Goal: Information Seeking & Learning: Check status

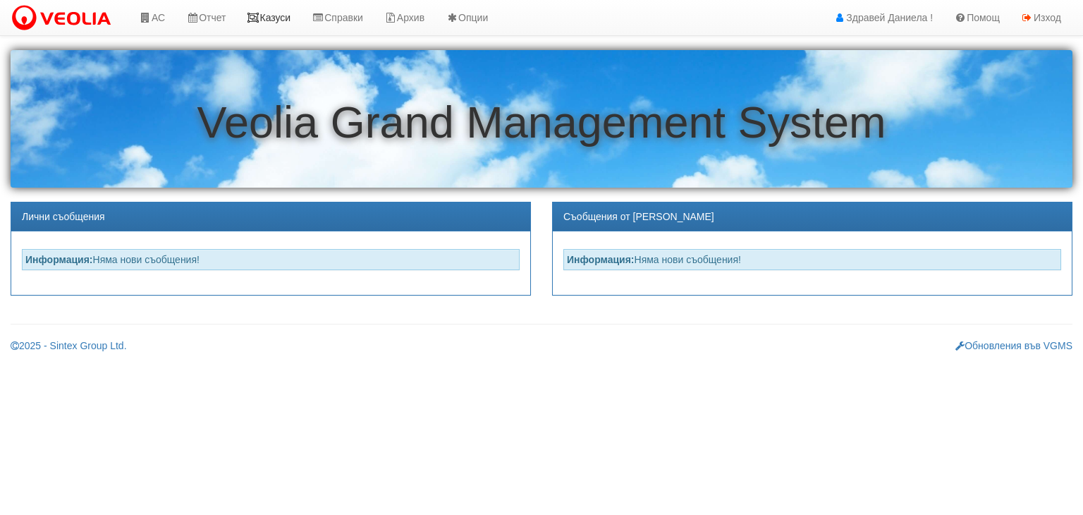
click at [279, 18] on link "Казуси" at bounding box center [268, 17] width 65 height 35
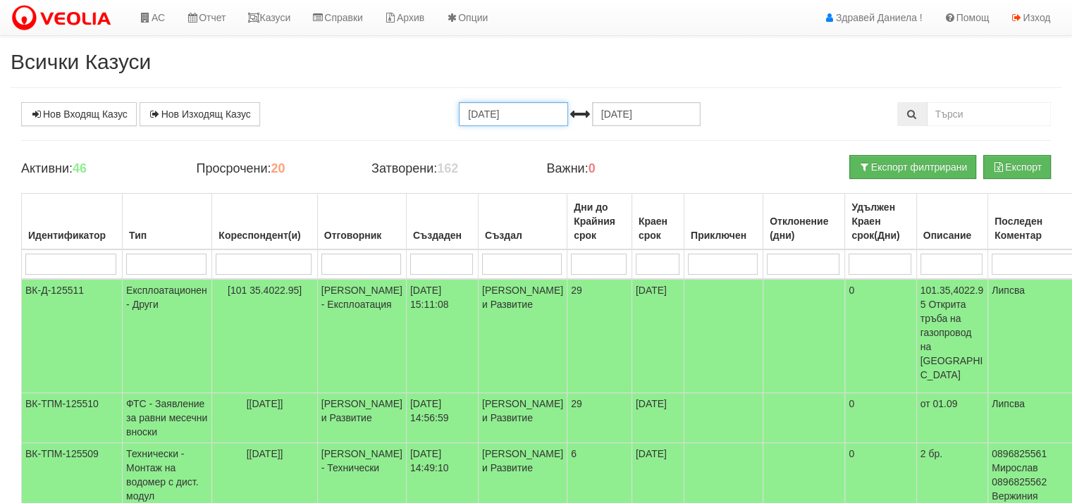
click at [522, 112] on input "[DATE]" at bounding box center [513, 114] width 109 height 24
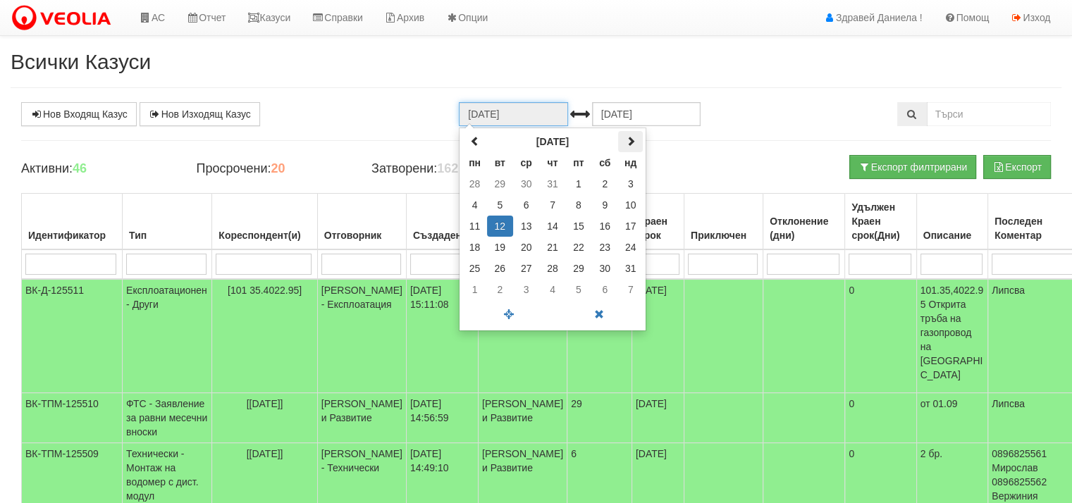
click at [632, 142] on span at bounding box center [631, 141] width 10 height 10
click at [472, 184] on td "1" at bounding box center [475, 183] width 25 height 21
type input "01.09.2025"
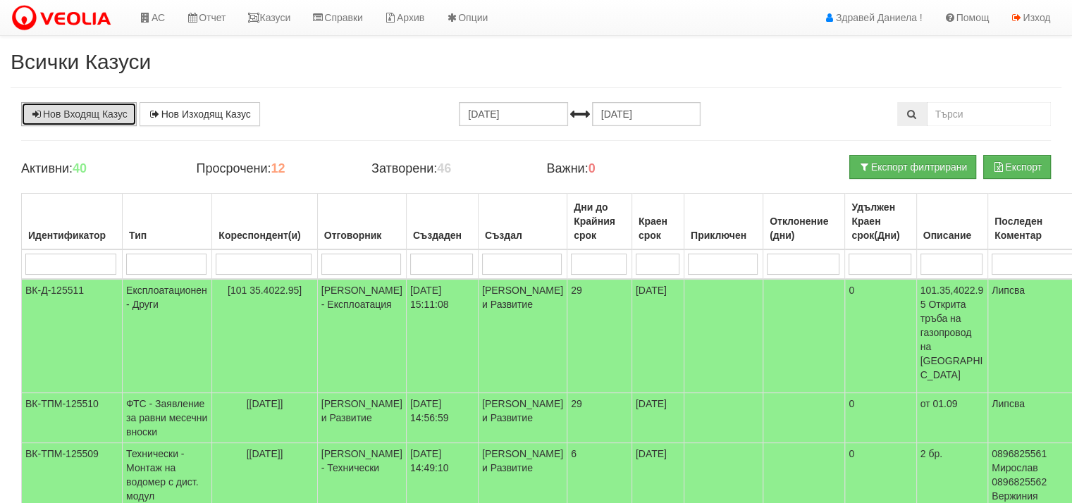
click at [89, 110] on link "Нов Входящ Казус" at bounding box center [79, 114] width 116 height 24
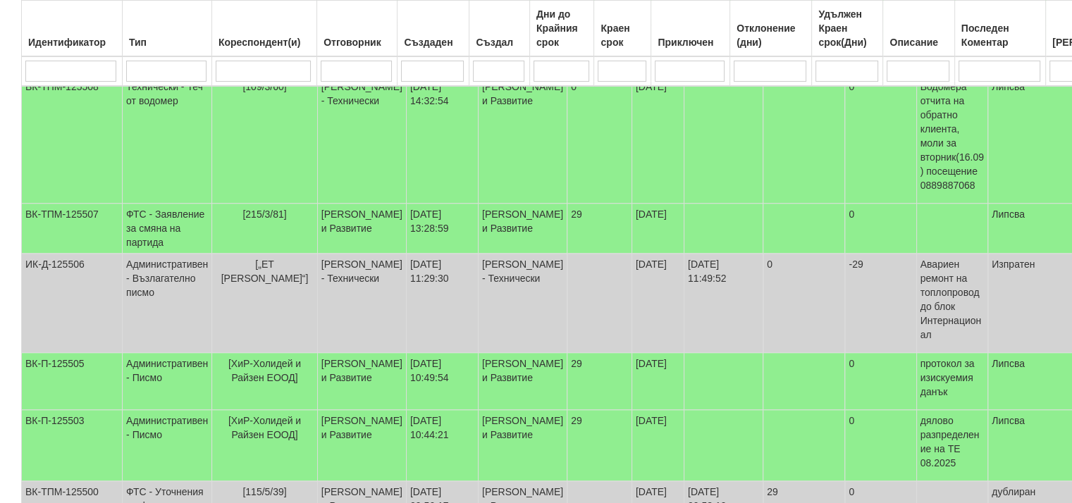
scroll to position [494, 0]
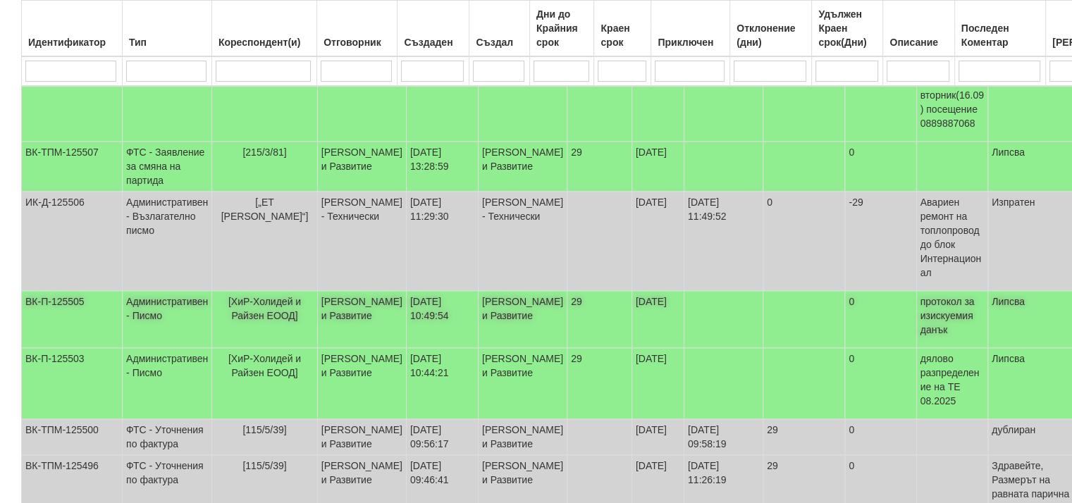
click at [262, 298] on span "[ХиР-Холидей и Райзен ЕООД]" at bounding box center [264, 308] width 73 height 25
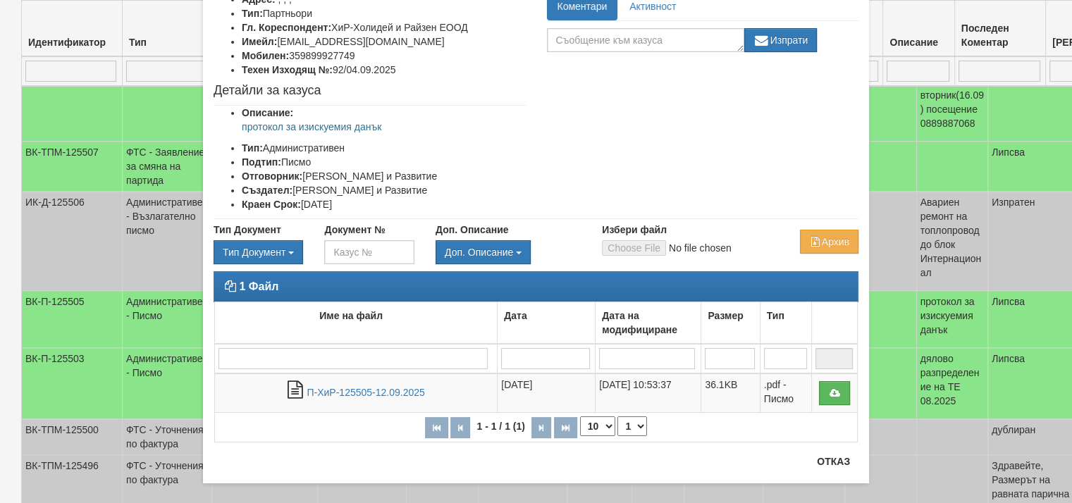
scroll to position [127, 0]
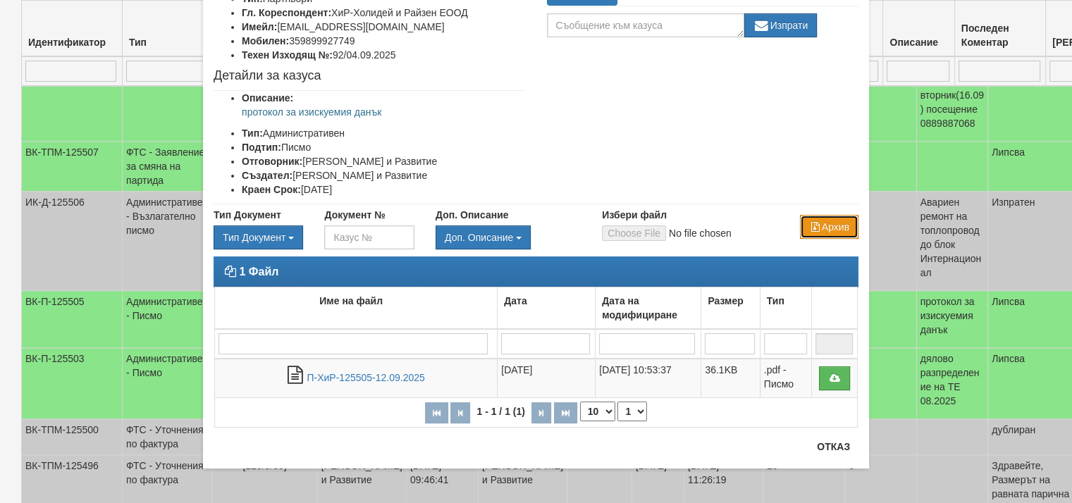
click at [809, 226] on icon "button" at bounding box center [815, 227] width 13 height 10
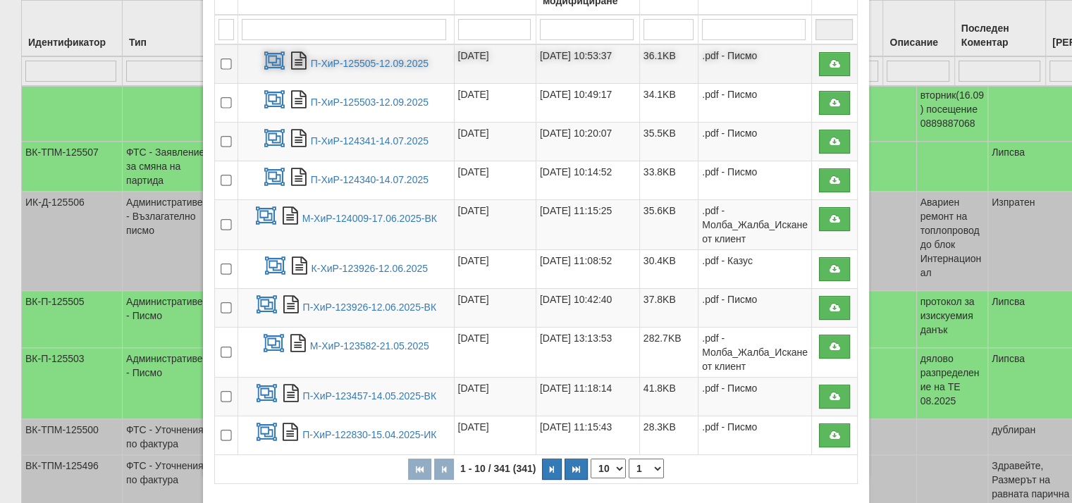
scroll to position [282, 0]
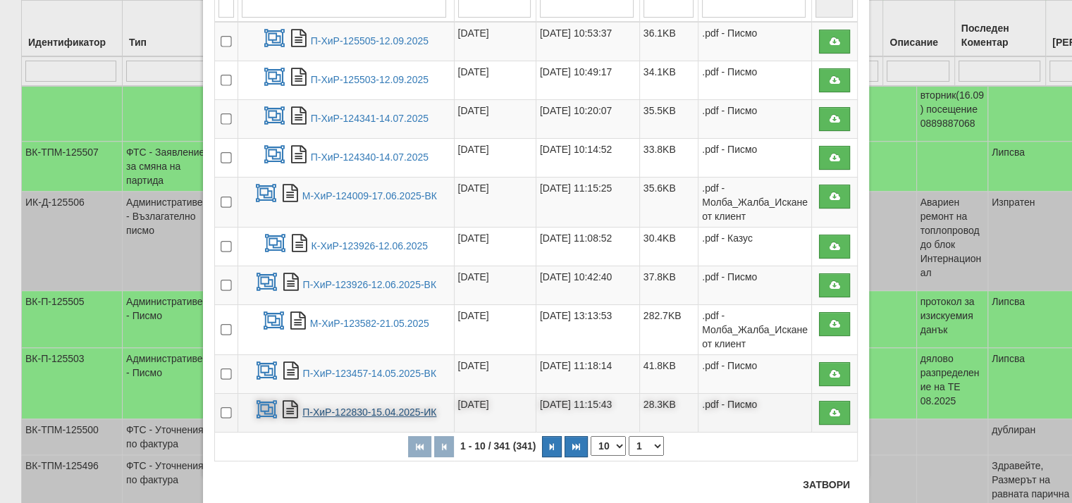
click at [377, 407] on link "П-ХиР-122830-15.04.2025-ИК" at bounding box center [369, 412] width 134 height 11
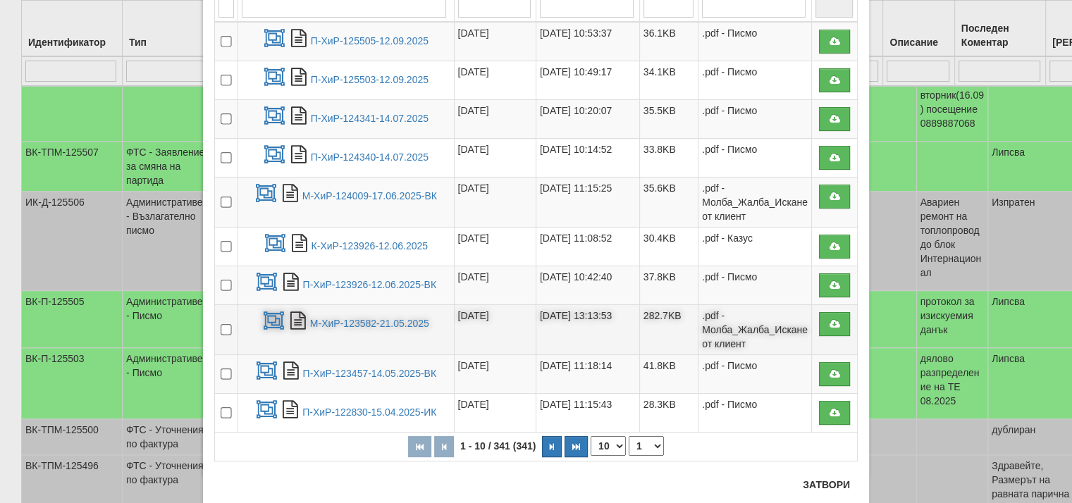
click at [726, 329] on td ".pdf - Молба_Жалба_Искане от клиент" at bounding box center [756, 330] width 114 height 50
click at [367, 318] on link "М-ХиР-123582-21.05.2025" at bounding box center [369, 323] width 119 height 11
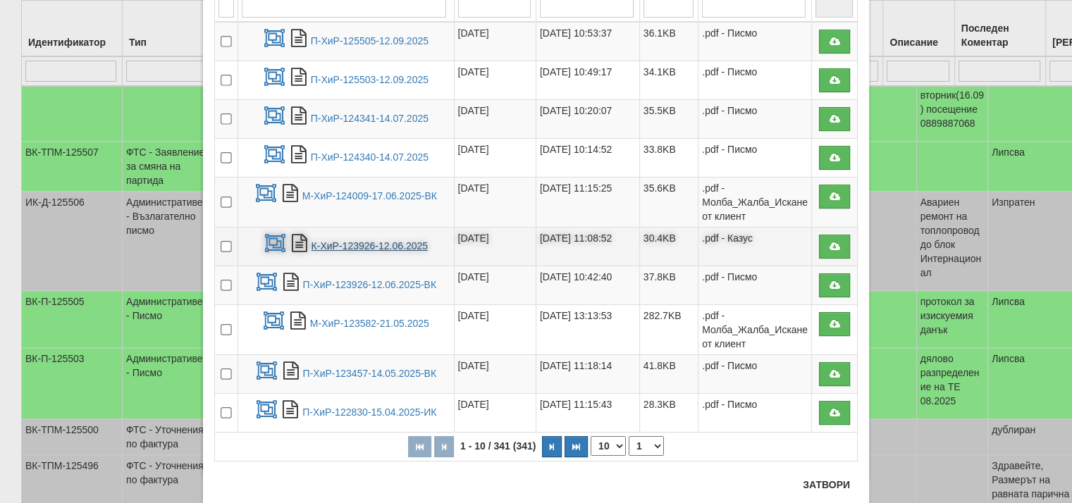
click at [381, 243] on link "К-ХиР-123926-12.06.2025" at bounding box center [370, 245] width 116 height 11
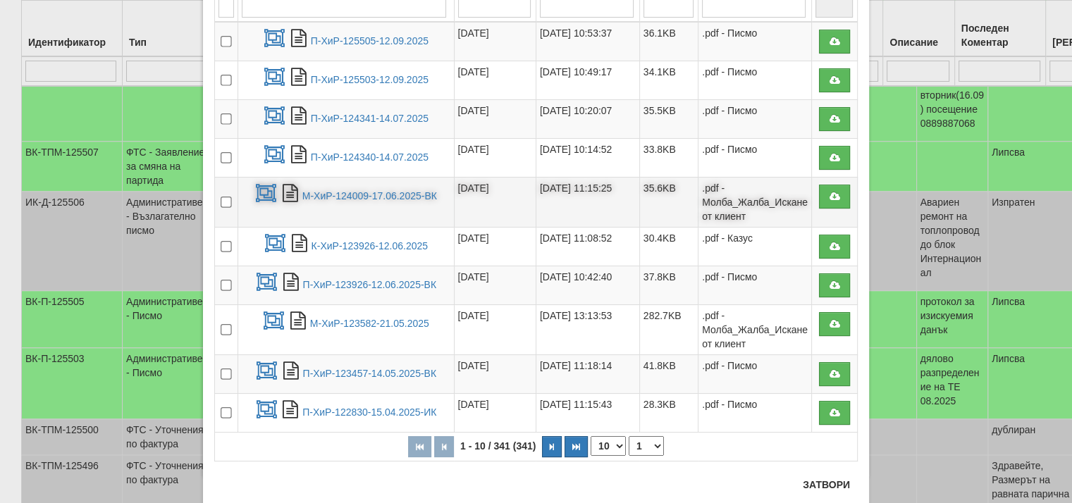
scroll to position [212, 0]
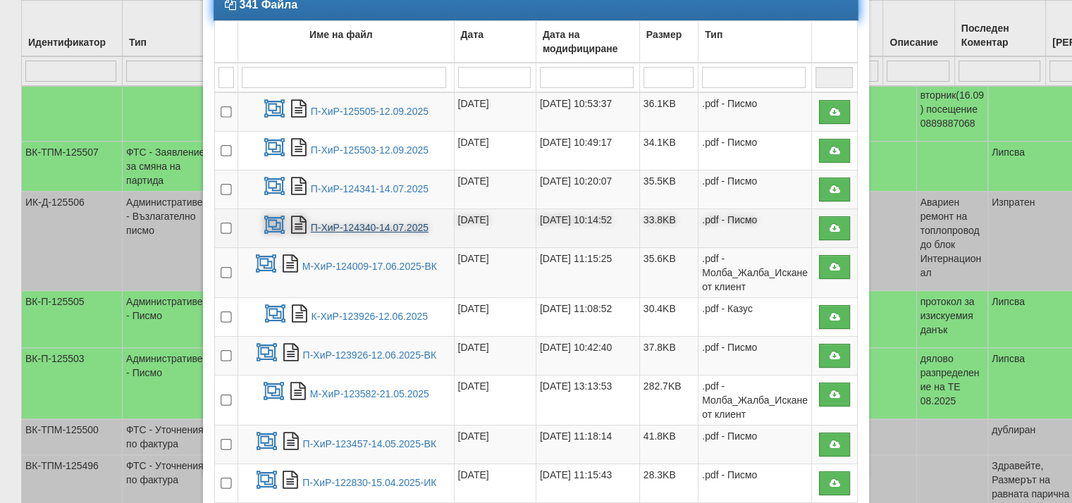
click at [401, 225] on link "П-ХиР-124340-14.07.2025" at bounding box center [370, 227] width 118 height 11
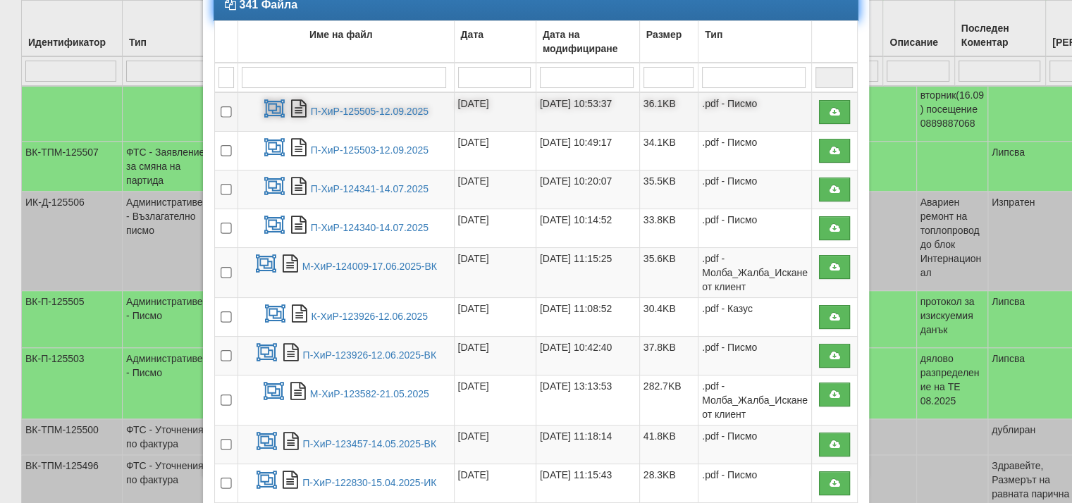
click at [381, 116] on td "П-ХиР-125505-12.09.2025" at bounding box center [346, 111] width 216 height 39
click at [384, 111] on link "П-ХиР-125505-12.09.2025" at bounding box center [370, 111] width 118 height 11
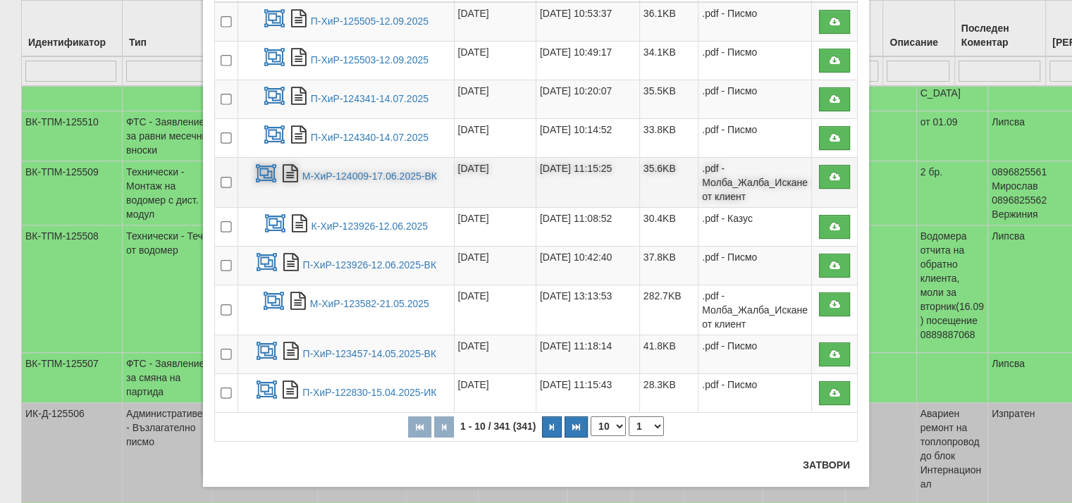
scroll to position [321, 0]
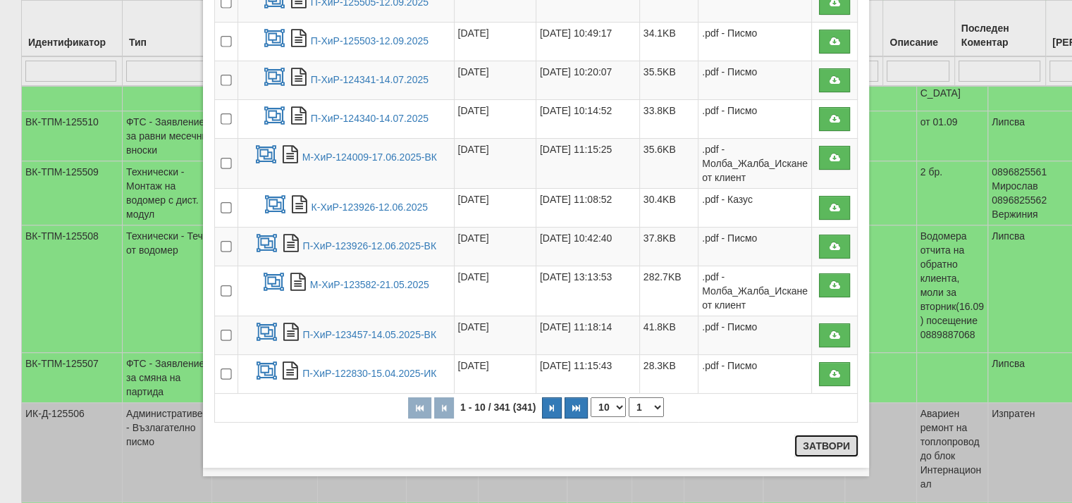
click at [833, 438] on button "Затвори" at bounding box center [827, 446] width 64 height 23
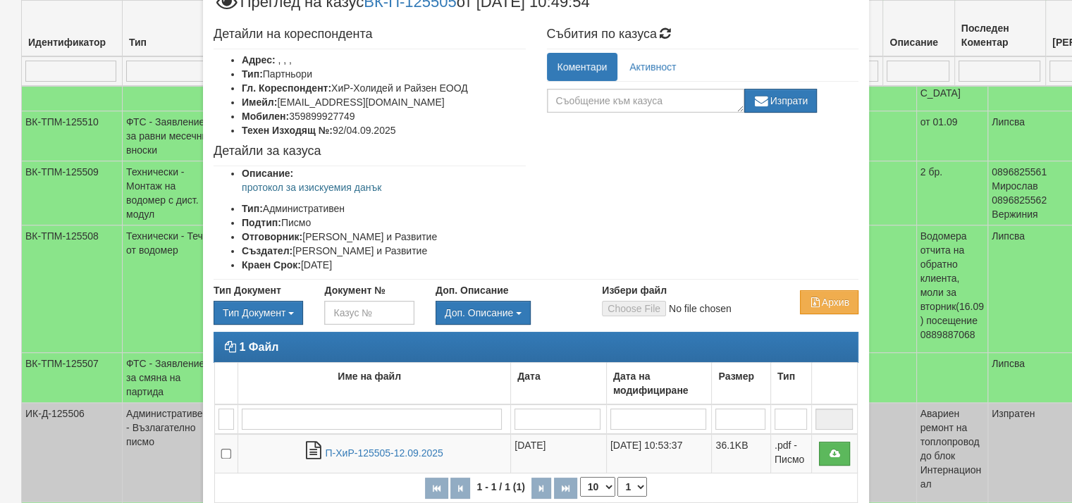
scroll to position [135, 0]
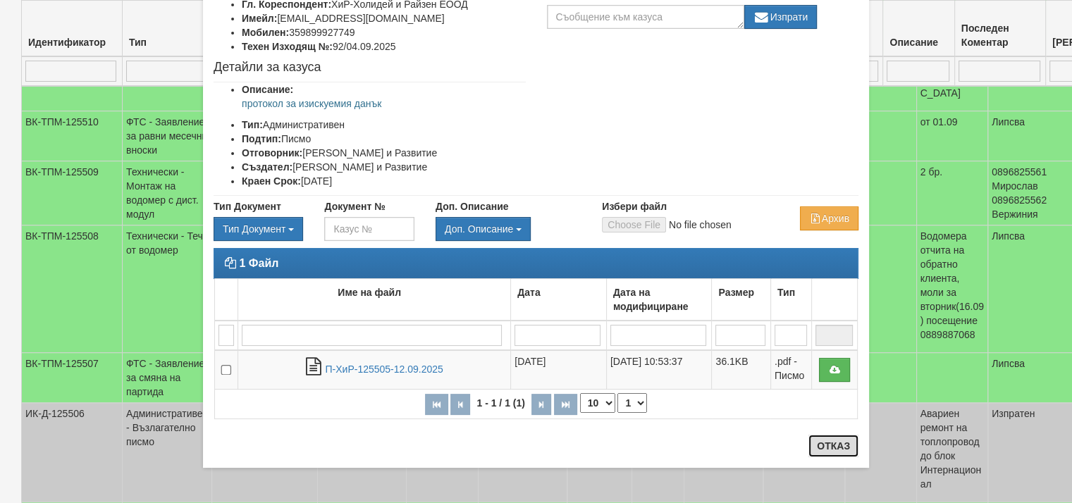
click at [831, 443] on button "Отказ" at bounding box center [834, 446] width 50 height 23
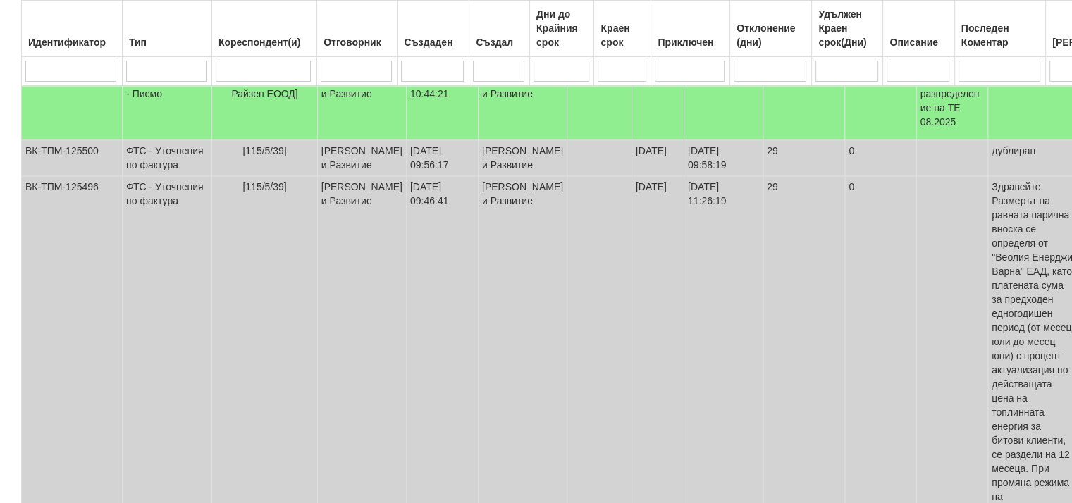
scroll to position [1004, 0]
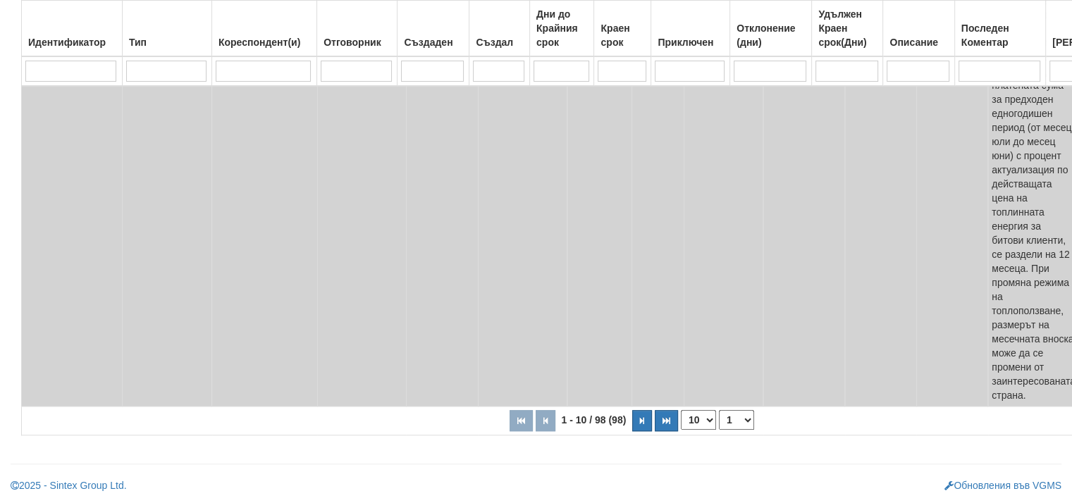
click at [681, 422] on select "10 20 30 40" at bounding box center [698, 420] width 35 height 20
select select "20"
click at [681, 430] on select "10 20 30 40" at bounding box center [698, 420] width 35 height 20
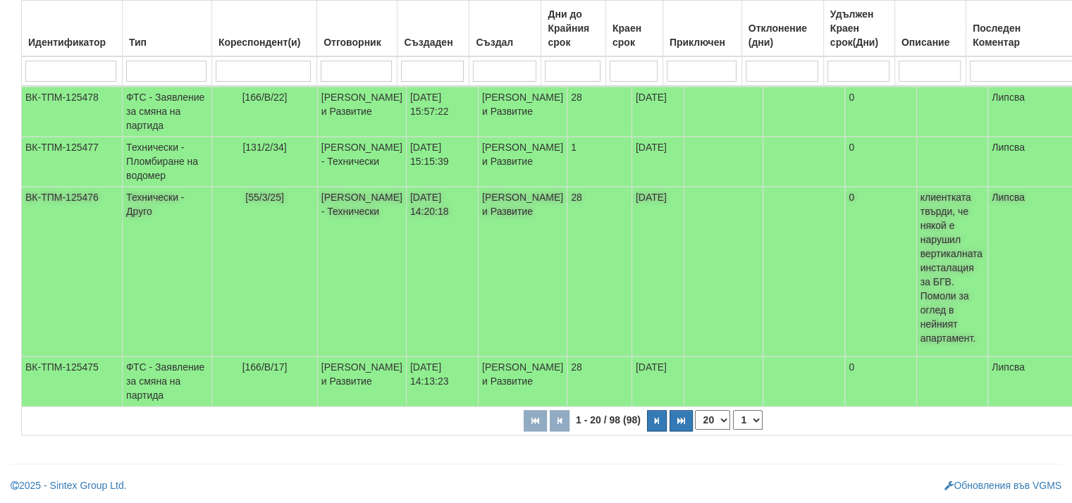
scroll to position [1820, 0]
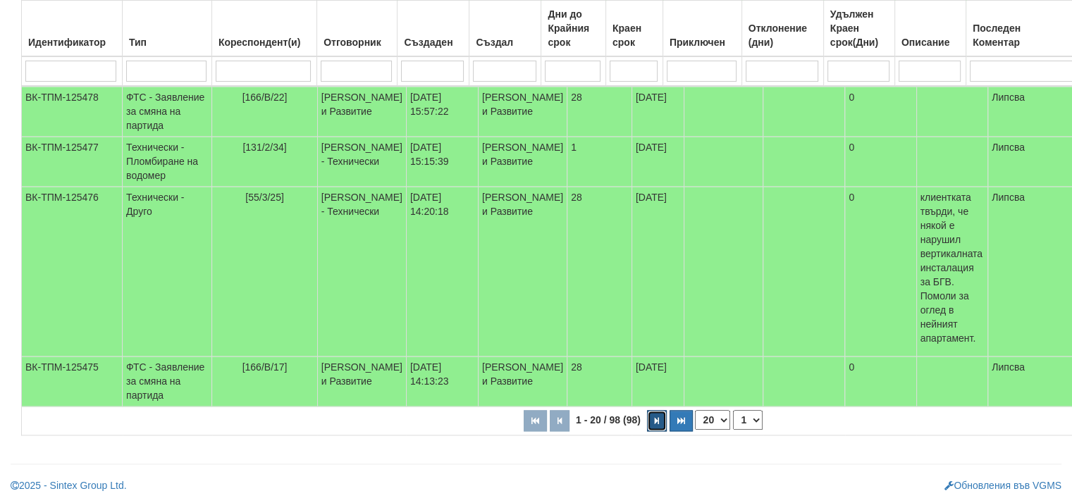
click at [655, 420] on icon "button" at bounding box center [657, 421] width 4 height 8
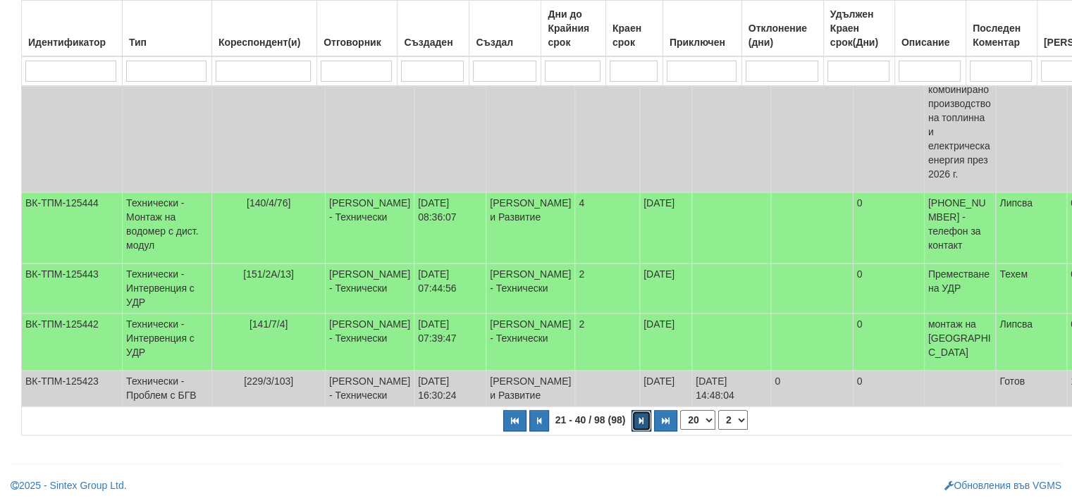
scroll to position [1729, 0]
click at [632, 423] on button "button" at bounding box center [642, 420] width 20 height 21
select select "3"
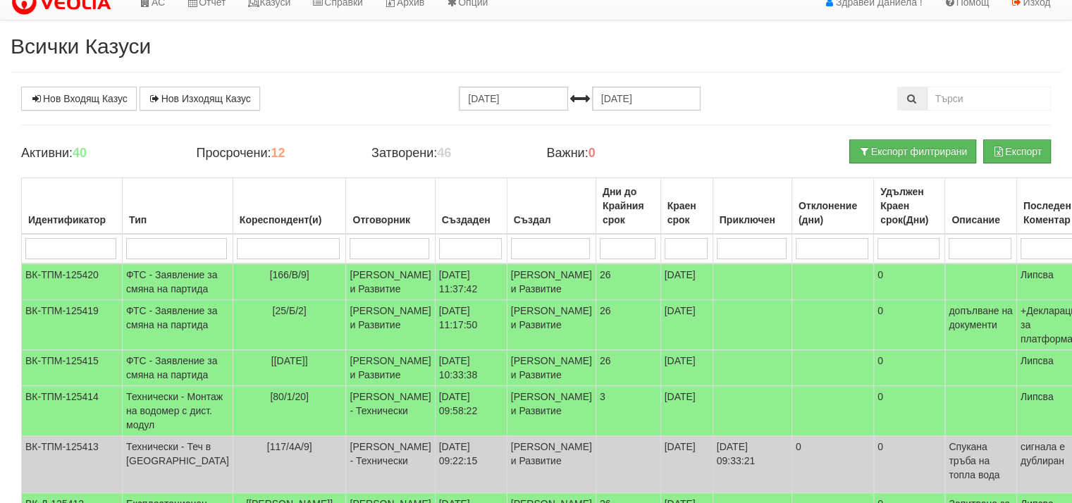
scroll to position [0, 0]
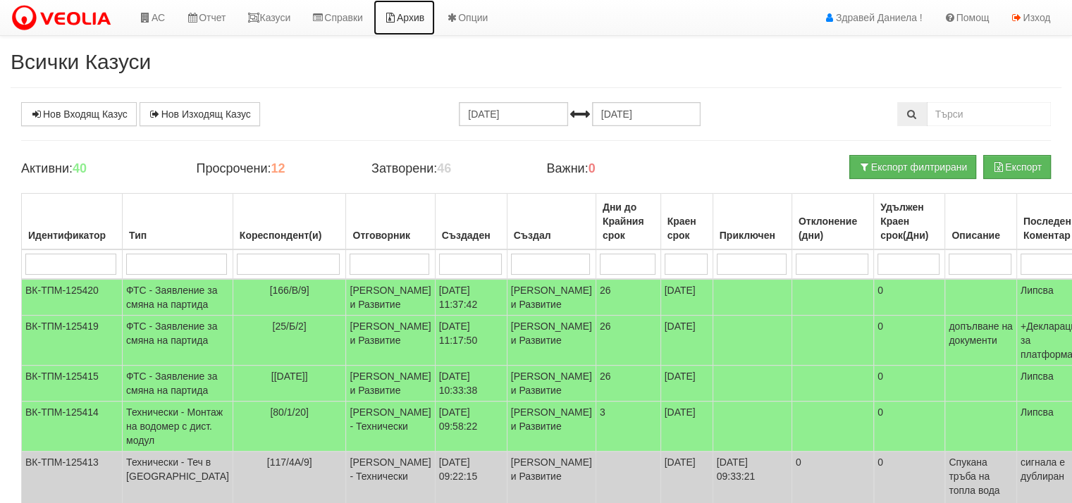
click at [417, 17] on link "Архив" at bounding box center [404, 17] width 61 height 35
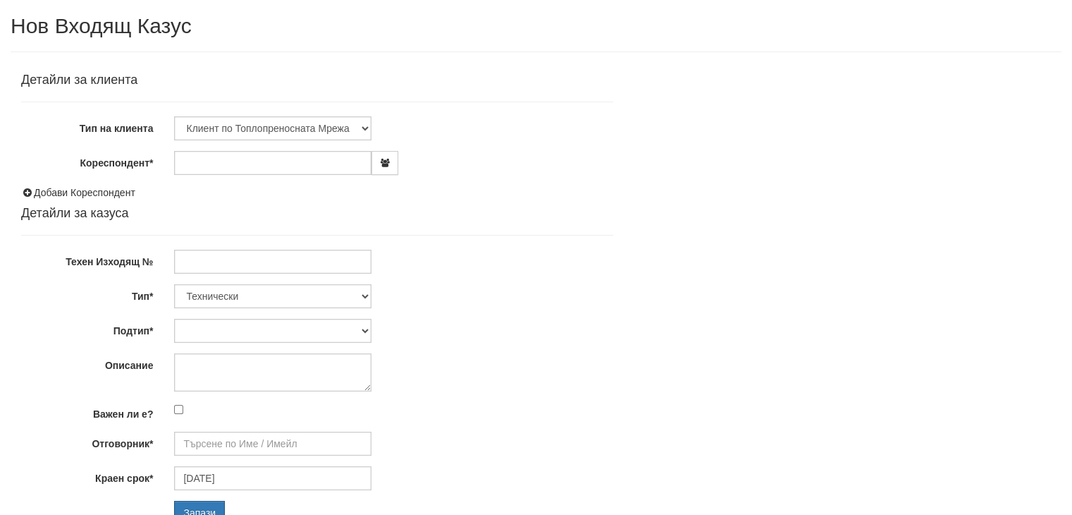
type input "[DATE]"
type input "[PERSON_NAME] - Технически"
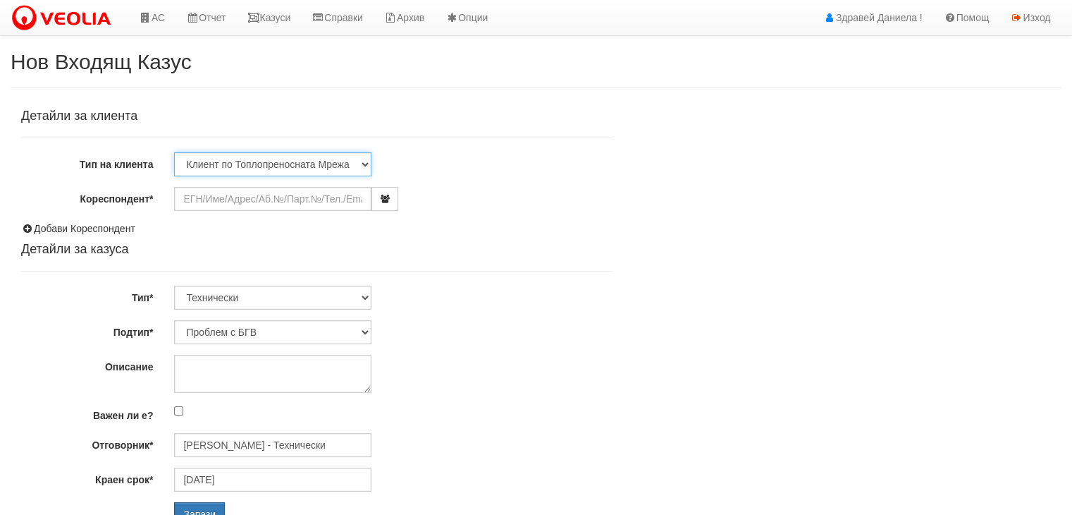
click at [197, 156] on select "Клиент по Топлопреносната Мрежа Институция Партньори Други" at bounding box center [272, 164] width 197 height 24
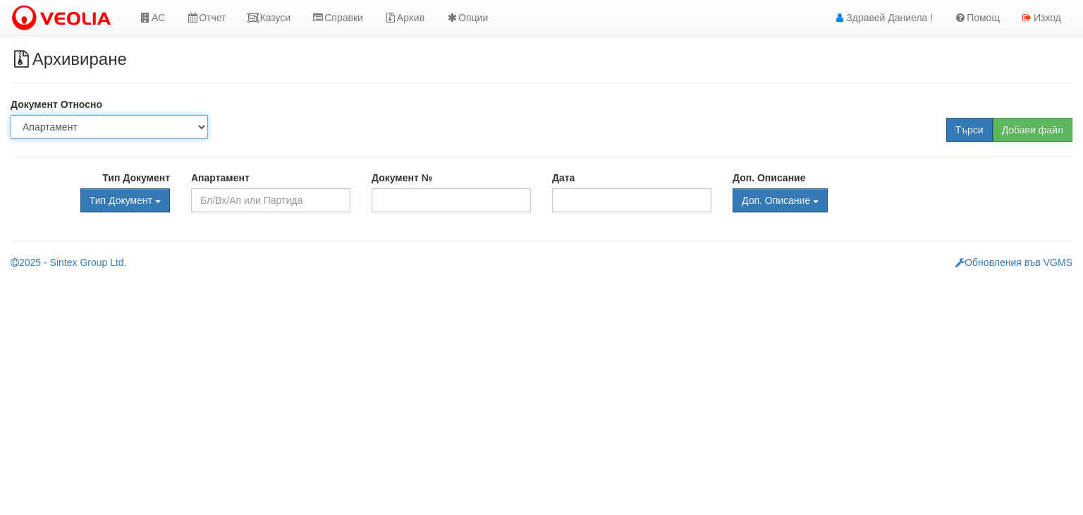
click at [95, 126] on select "Партида Апартамент Сграда Институция Партньор" at bounding box center [109, 127] width 197 height 24
click at [11, 115] on select "Партида Апартамент Сграда Институция Партньор" at bounding box center [109, 127] width 197 height 24
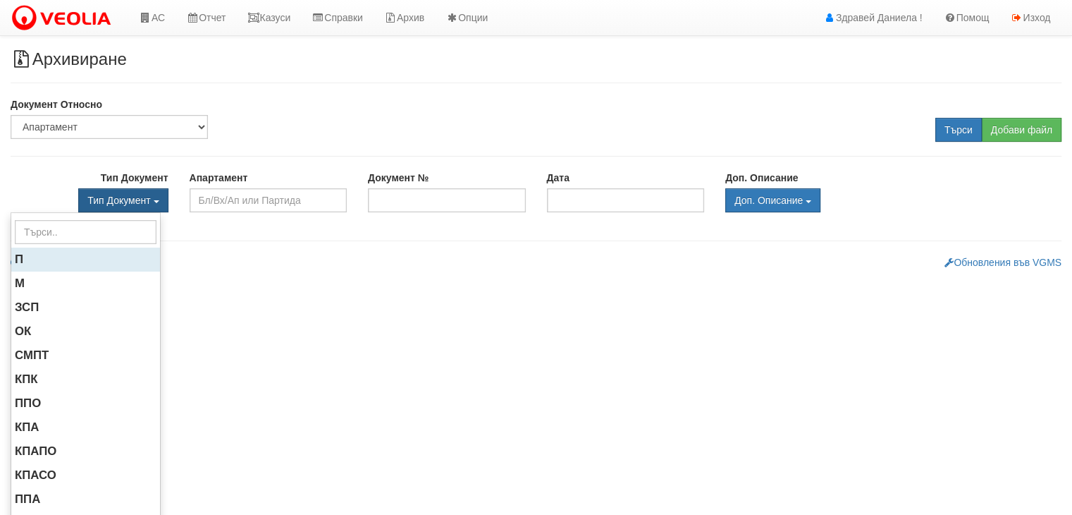
click at [17, 257] on span "П" at bounding box center [19, 258] width 8 height 13
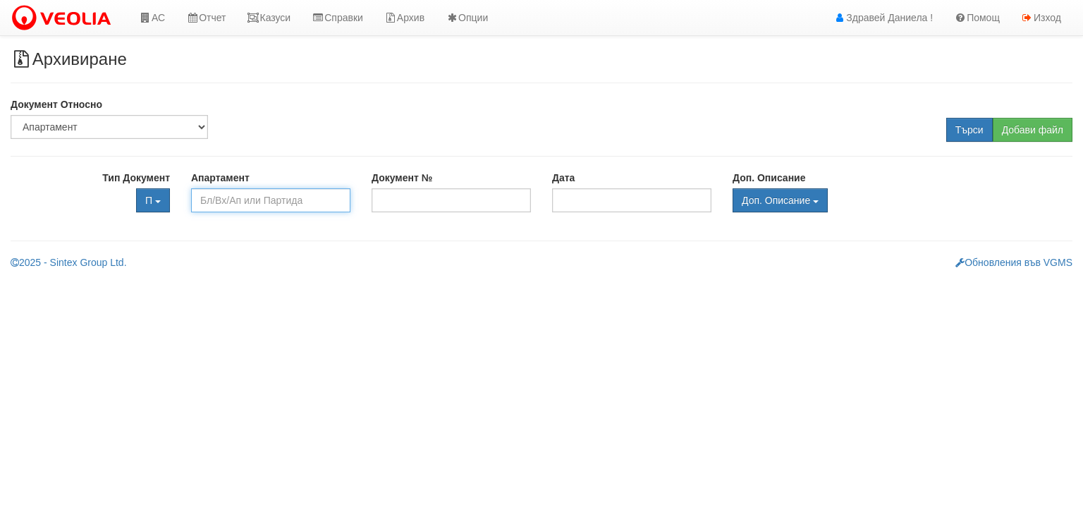
click at [247, 201] on input "text" at bounding box center [270, 200] width 159 height 24
click at [425, 197] on input "Документ №" at bounding box center [451, 200] width 159 height 24
click at [305, 203] on input "text" at bounding box center [270, 200] width 159 height 24
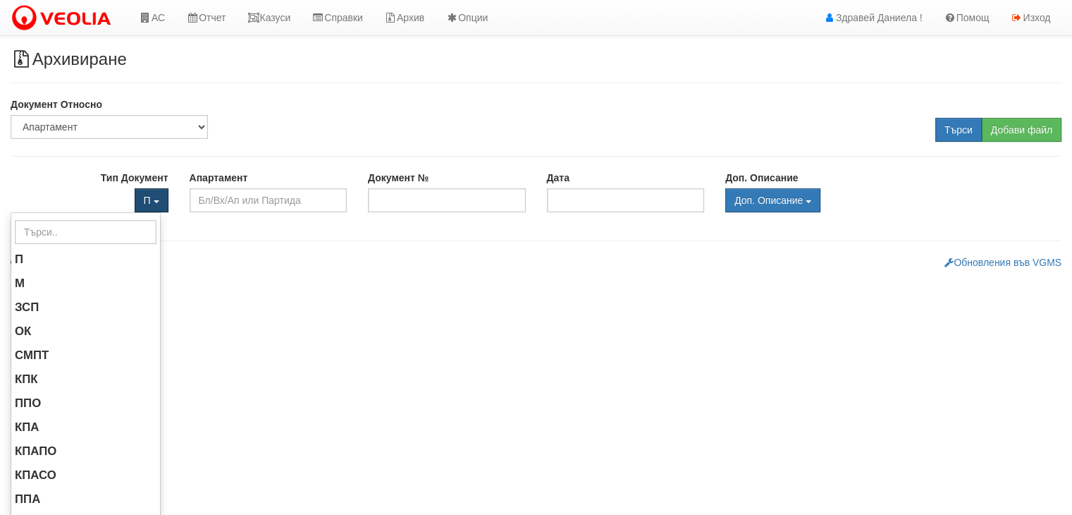
click at [158, 200] on span "button" at bounding box center [157, 201] width 6 height 3
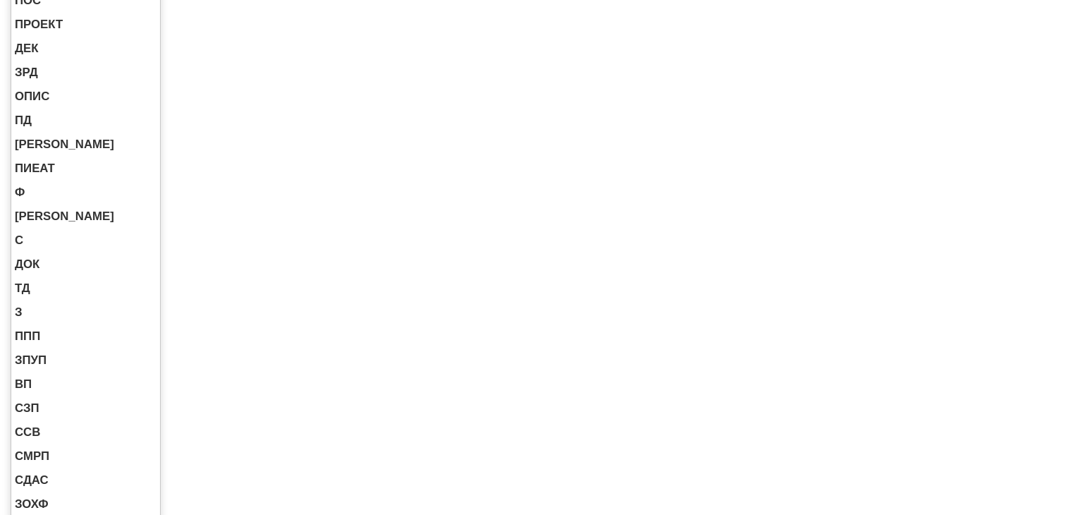
scroll to position [887, 0]
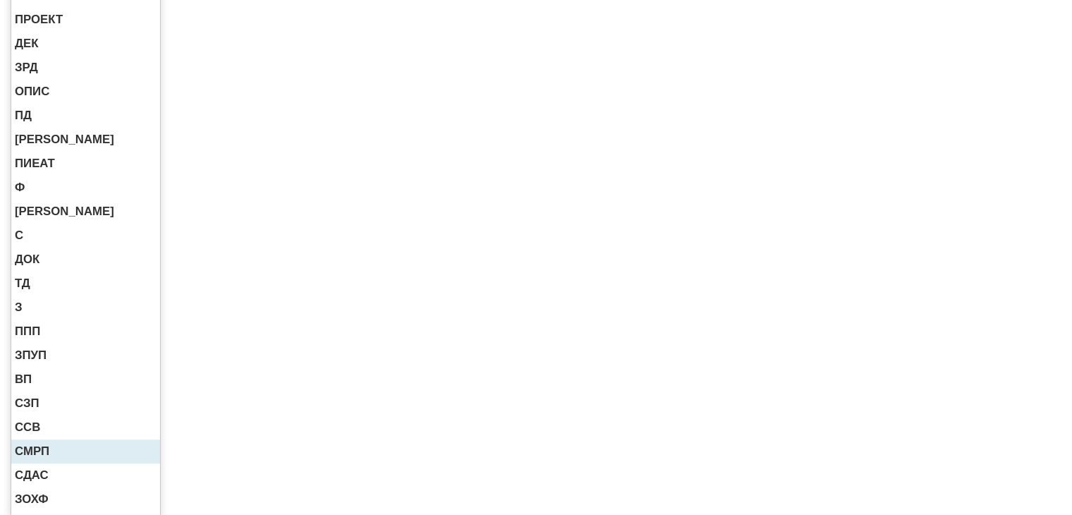
click at [43, 448] on span "СМРП" at bounding box center [32, 450] width 35 height 13
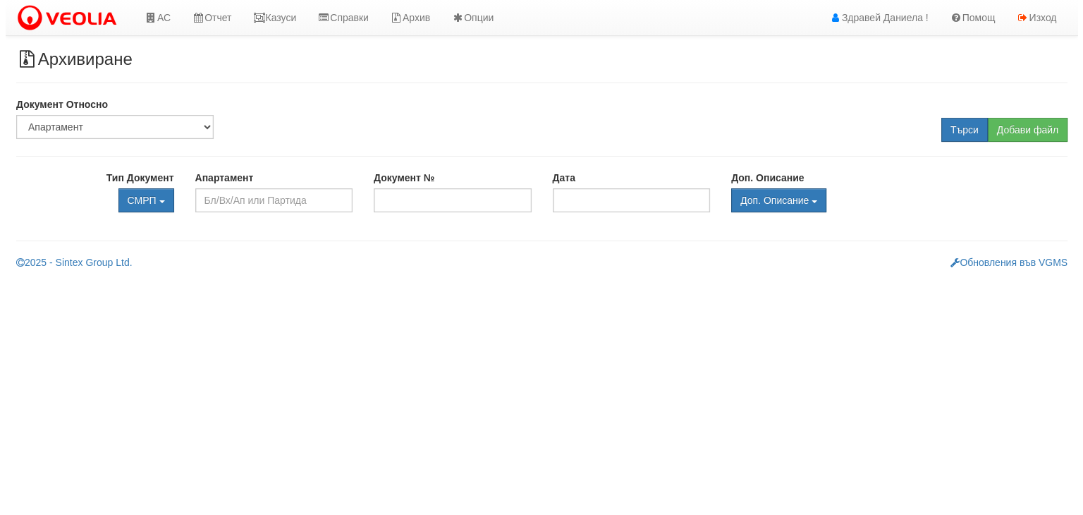
scroll to position [0, 0]
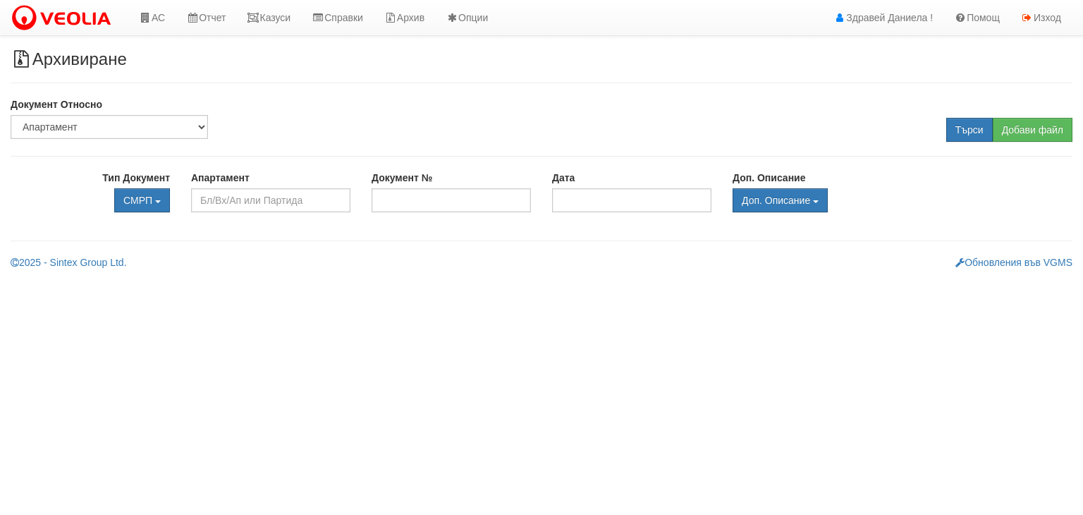
click at [698, 280] on html "АС Отчет Настройки Глобални Параметри Главни уреди Казуси" at bounding box center [541, 140] width 1083 height 280
click at [282, 19] on link "Казуси" at bounding box center [268, 17] width 65 height 35
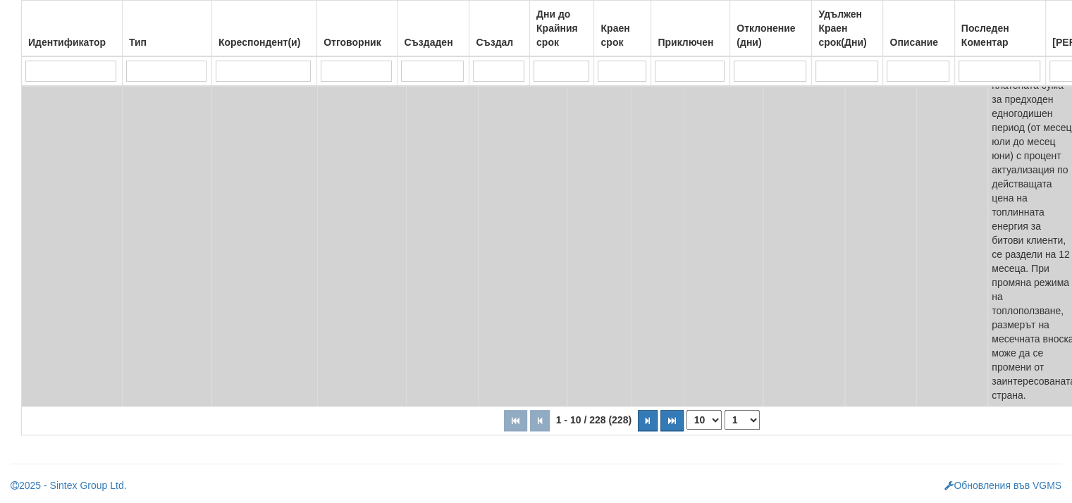
scroll to position [1004, 0]
click at [638, 424] on button "button" at bounding box center [648, 420] width 20 height 21
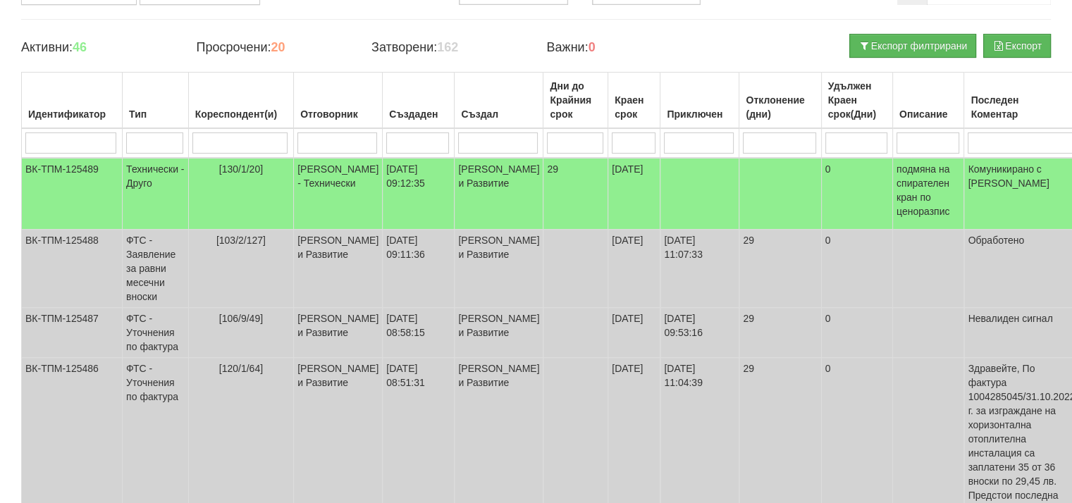
scroll to position [123, 0]
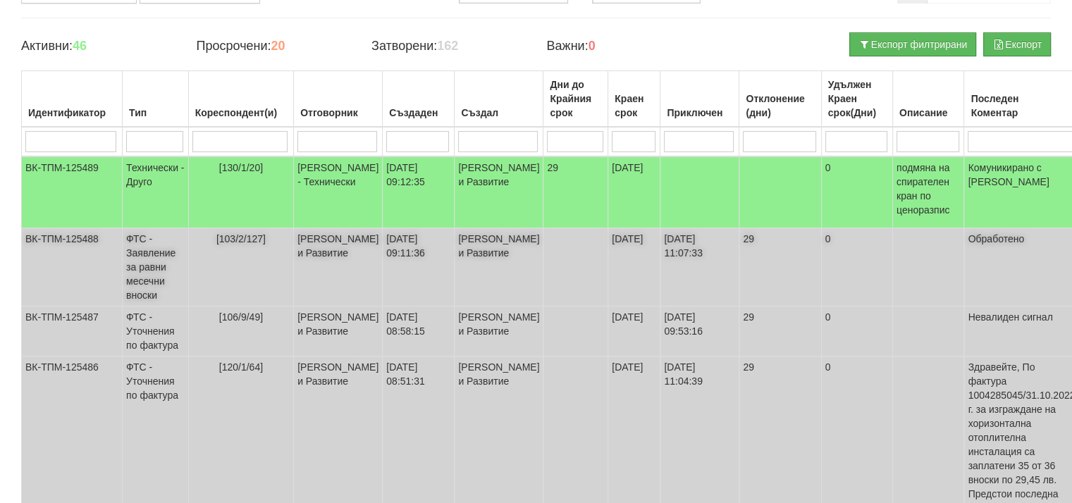
drag, startPoint x: 764, startPoint y: 319, endPoint x: 460, endPoint y: 257, distance: 310.1
click at [460, 257] on td "[PERSON_NAME] и Развитие" at bounding box center [499, 267] width 89 height 78
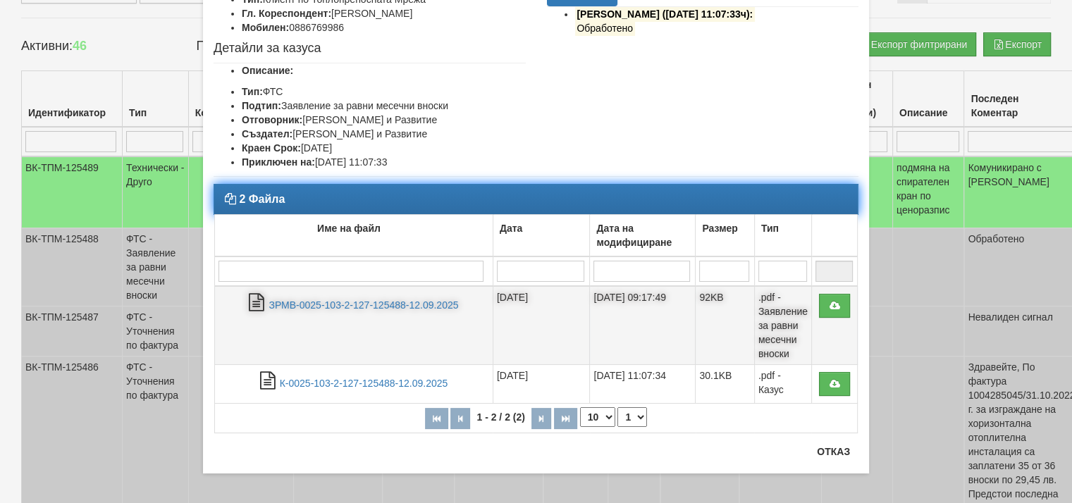
scroll to position [132, 0]
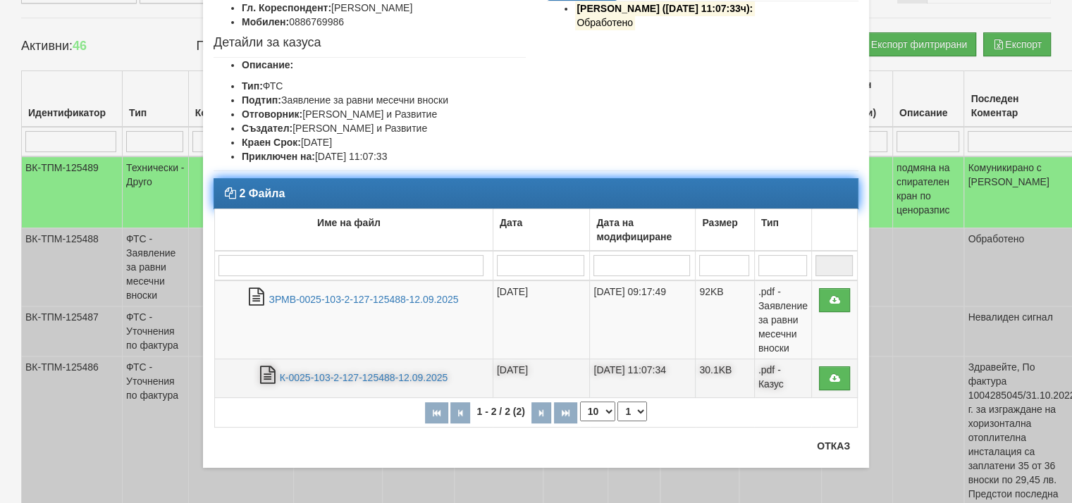
click at [770, 381] on td ".pdf - Казус" at bounding box center [782, 379] width 57 height 39
click at [377, 367] on td "К-0025-103-2-127-125488-12.09.2025" at bounding box center [354, 379] width 278 height 39
click at [378, 380] on link "К-0025-103-2-127-125488-12.09.2025" at bounding box center [364, 377] width 169 height 11
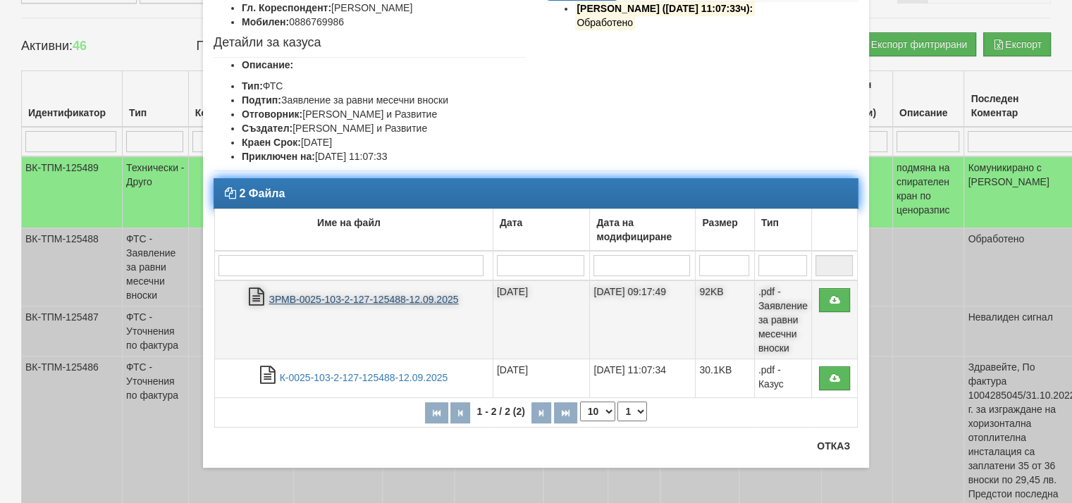
click at [338, 294] on link "ЗРМВ-0025-103-2-127-125488-12.09.2025" at bounding box center [364, 299] width 190 height 11
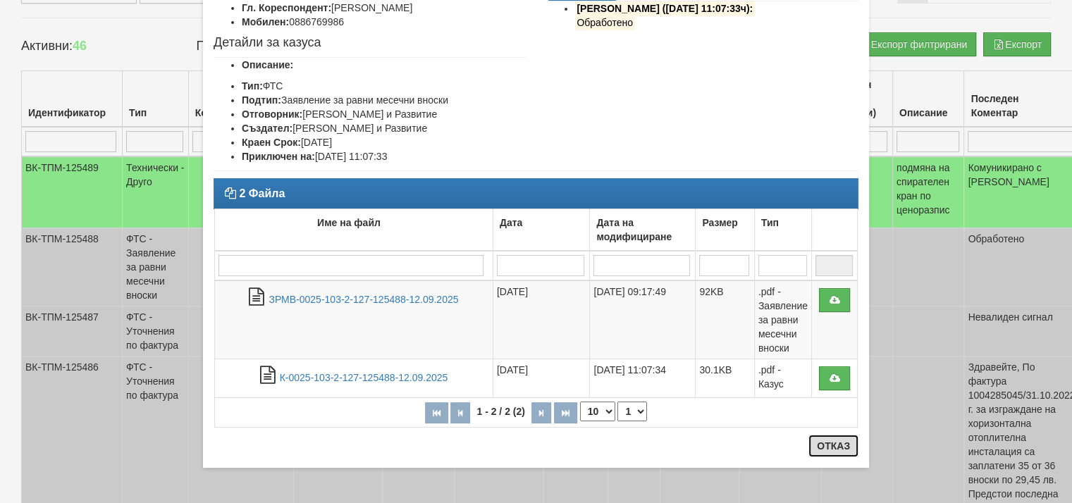
click at [833, 451] on button "Отказ" at bounding box center [834, 446] width 50 height 23
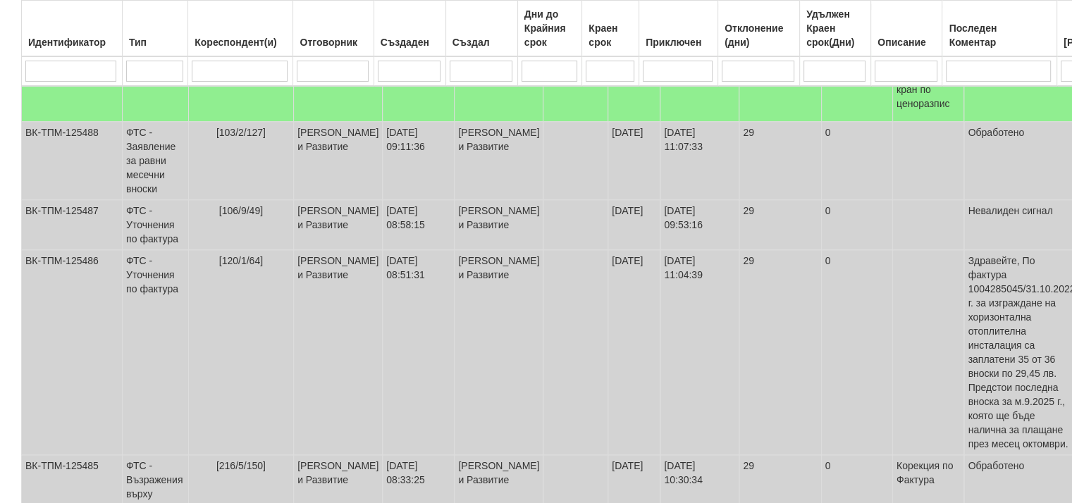
scroll to position [282, 0]
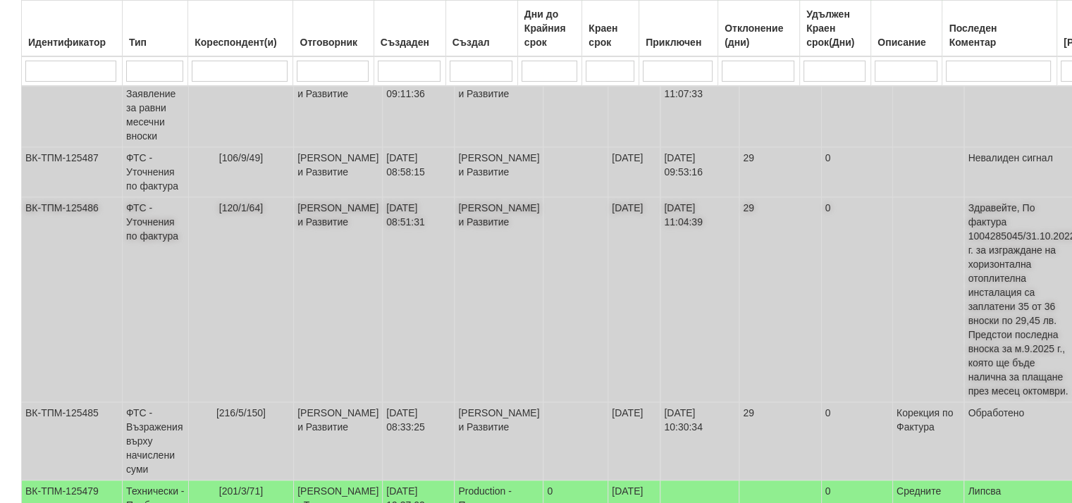
click at [458, 228] on td "[PERSON_NAME] и Развитие" at bounding box center [499, 299] width 89 height 205
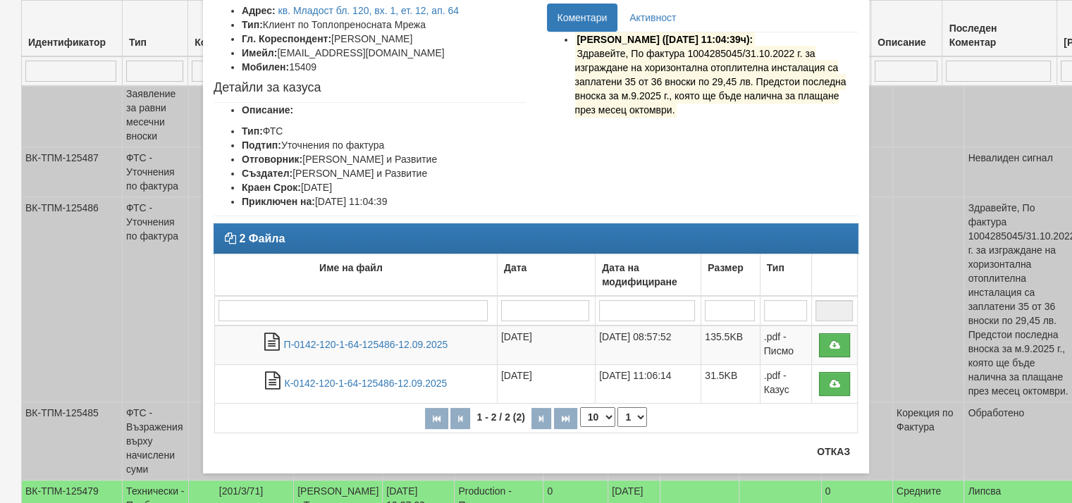
scroll to position [107, 0]
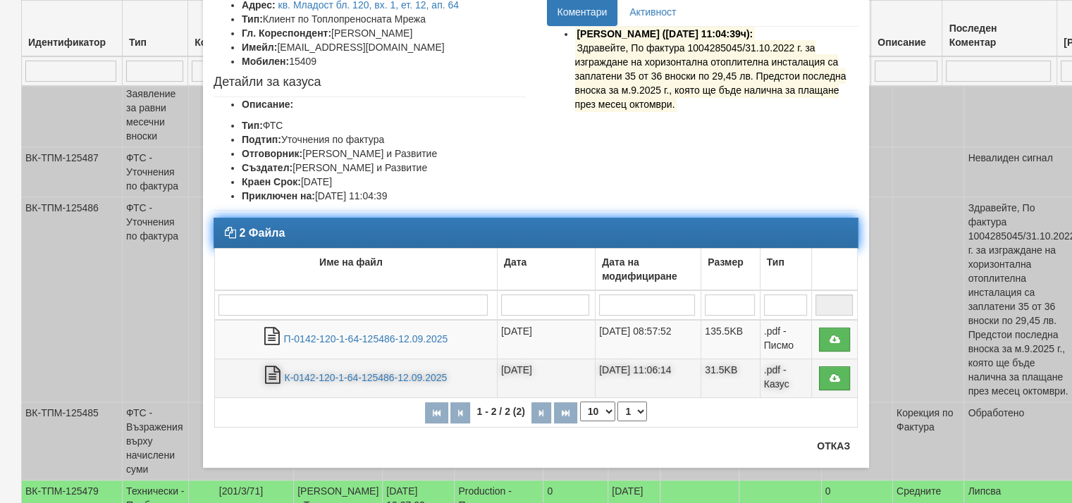
click at [776, 369] on td ".pdf - Казус" at bounding box center [785, 379] width 51 height 39
click at [771, 379] on td ".pdf - Казус" at bounding box center [785, 379] width 51 height 39
click at [357, 372] on link "К-0142-120-1-64-125486-12.09.2025" at bounding box center [365, 377] width 163 height 11
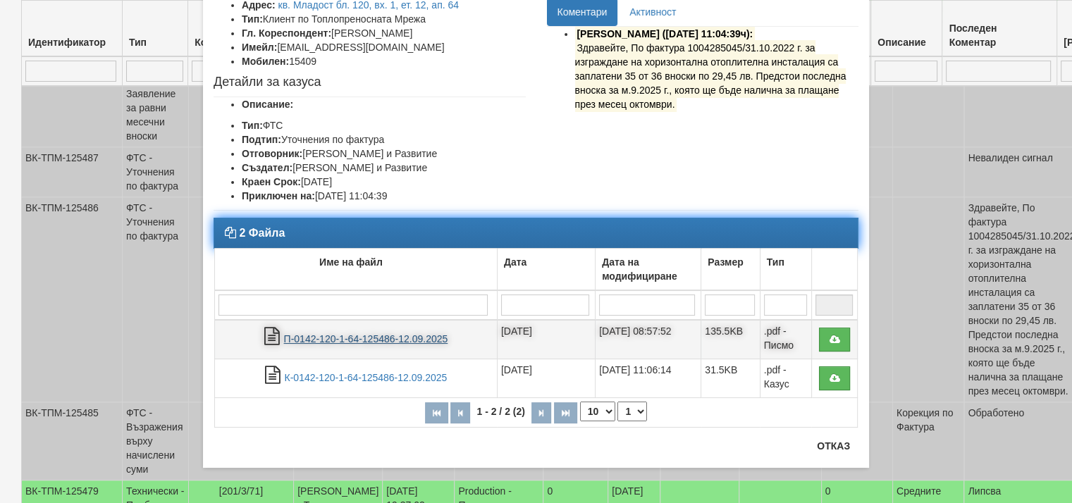
click at [310, 333] on link "П-0142-120-1-64-125486-12.09.2025" at bounding box center [366, 338] width 164 height 11
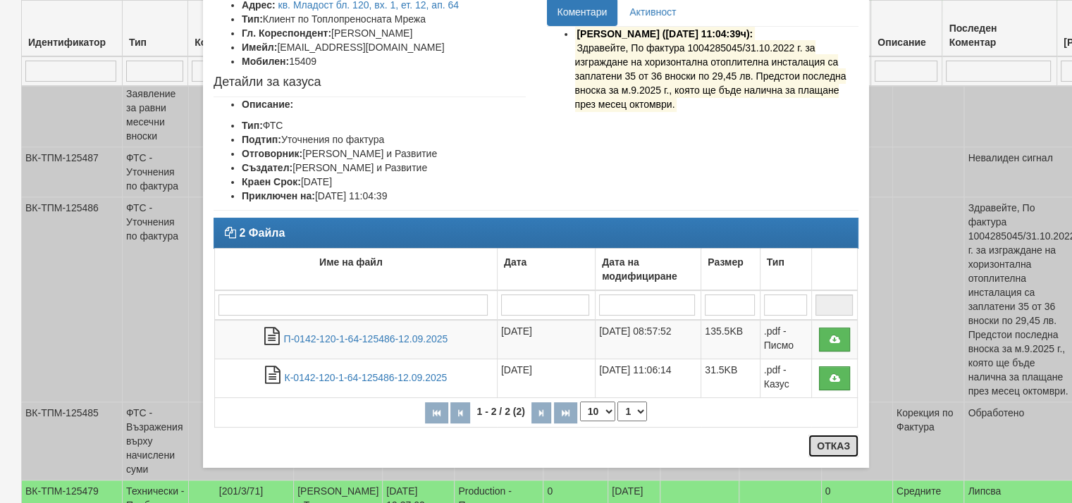
click at [830, 447] on button "Отказ" at bounding box center [834, 446] width 50 height 23
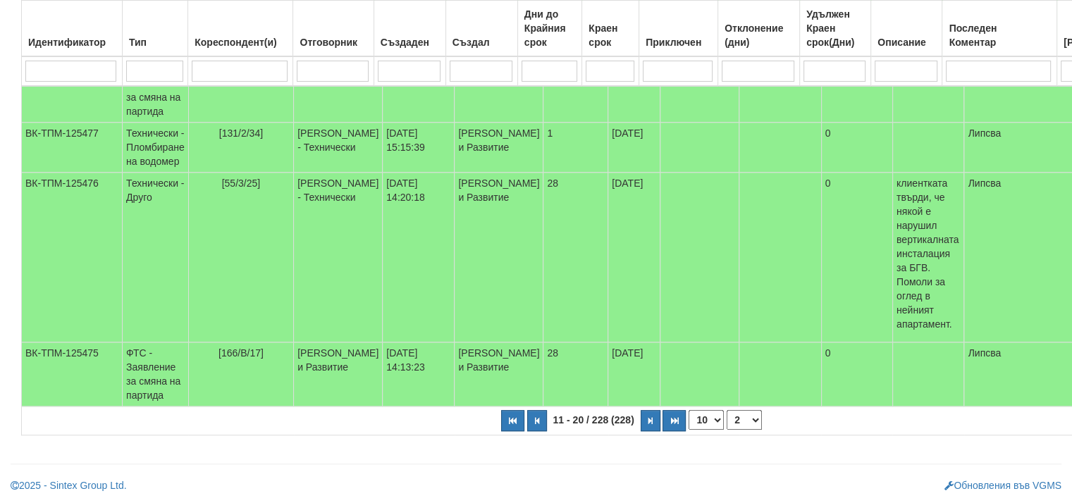
scroll to position [828, 0]
click at [641, 421] on button "button" at bounding box center [651, 420] width 20 height 21
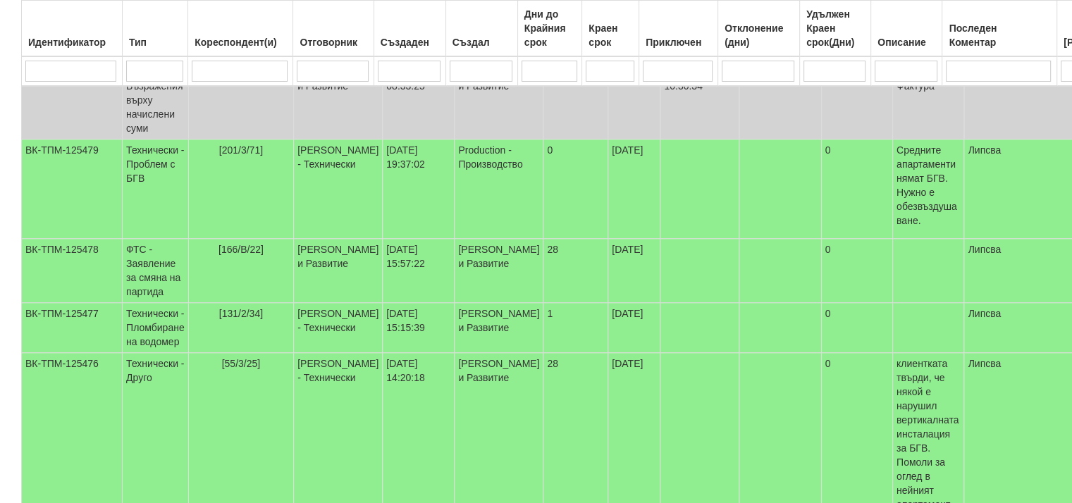
select select "3"
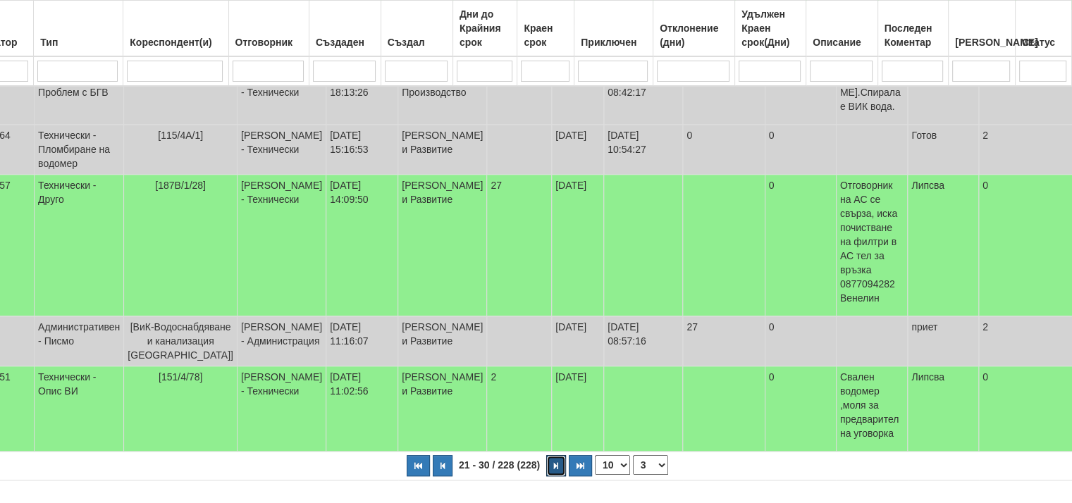
scroll to position [564, 88]
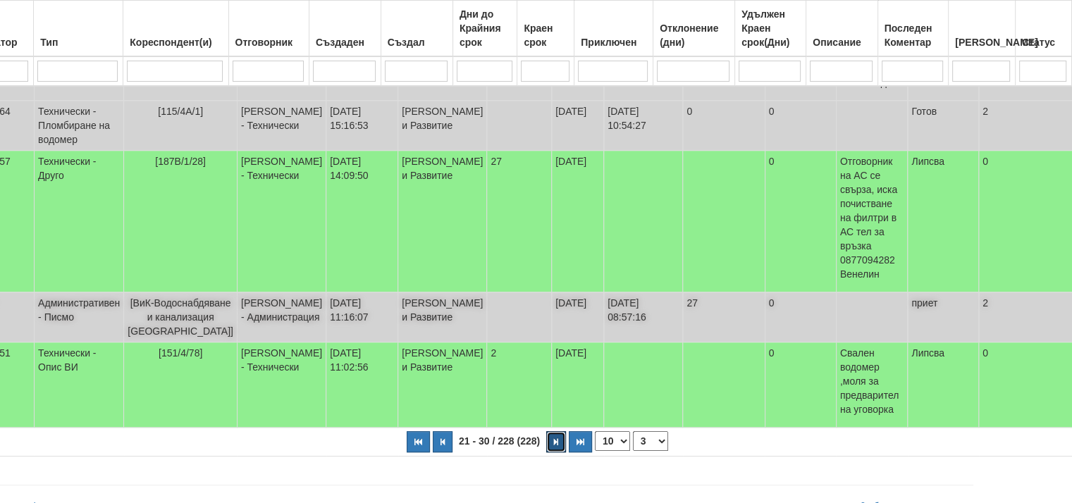
click at [546, 431] on button "button" at bounding box center [556, 441] width 20 height 21
select select "4"
